Goal: Task Accomplishment & Management: Use online tool/utility

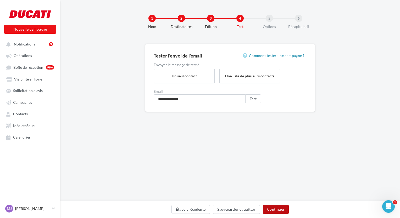
click at [275, 210] on button "Continuer" at bounding box center [276, 209] width 26 height 9
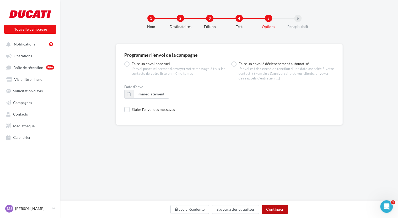
click at [283, 211] on button "Continuer" at bounding box center [275, 209] width 26 height 9
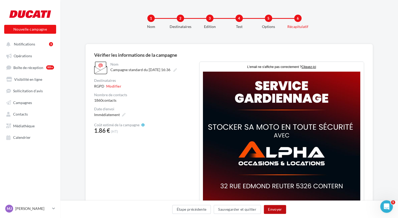
click at [276, 211] on button "Envoyer" at bounding box center [275, 209] width 22 height 9
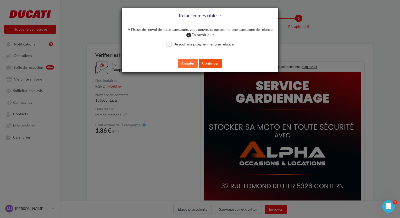
click at [214, 62] on button "Continuer" at bounding box center [211, 63] width 24 height 9
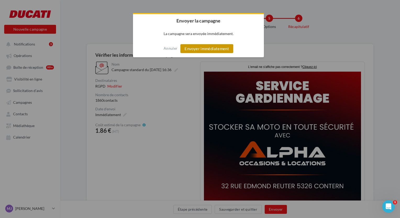
click at [213, 45] on button "Envoyer immédiatement" at bounding box center [206, 48] width 53 height 9
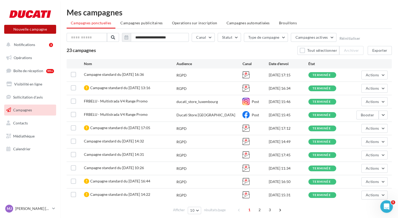
click at [38, 29] on button "Nouvelle campagne" at bounding box center [30, 29] width 52 height 9
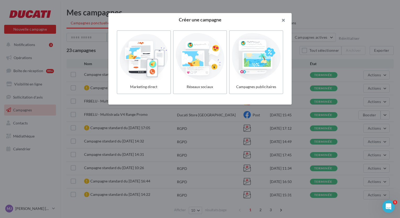
click at [286, 21] on button "button" at bounding box center [281, 21] width 21 height 16
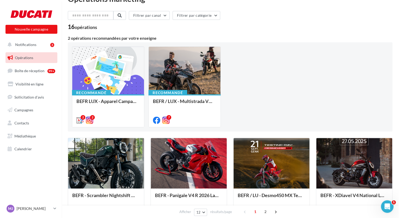
scroll to position [26, 0]
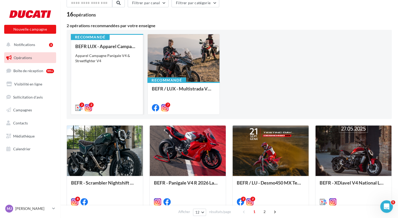
click at [105, 57] on div "Apparel Campagne Panigale V4 & Streetfighter V4" at bounding box center [106, 58] width 63 height 10
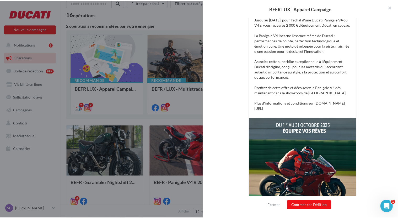
scroll to position [161, 0]
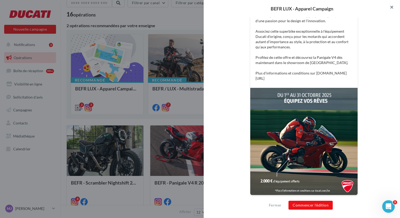
click at [391, 7] on button "button" at bounding box center [389, 8] width 21 height 16
